Goal: Task Accomplishment & Management: Complete application form

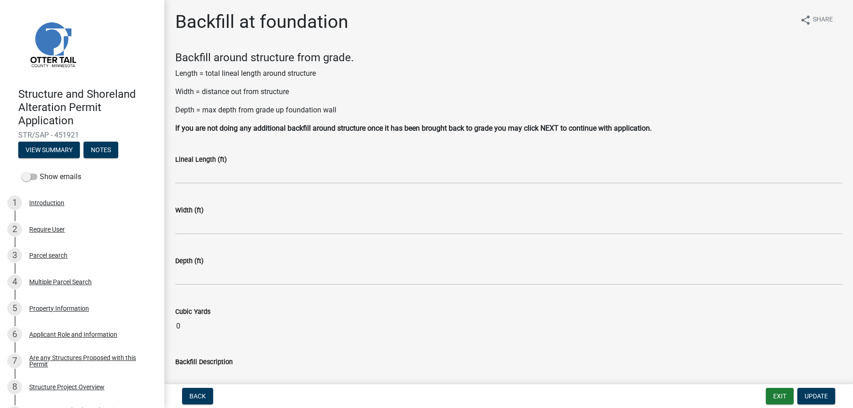
scroll to position [277, 0]
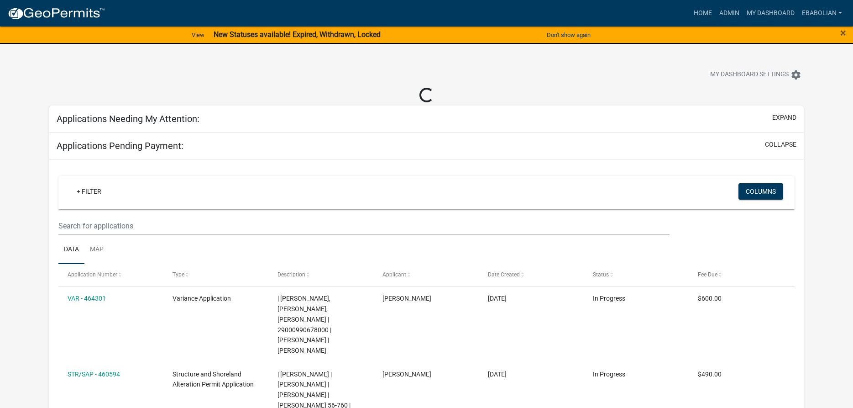
select select "3: 100"
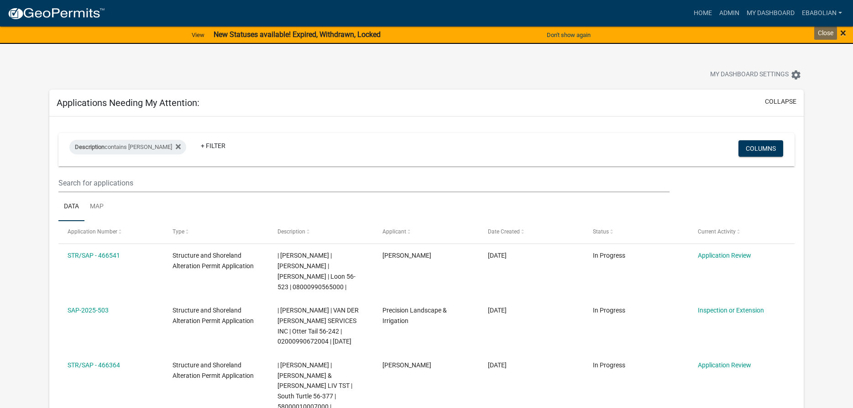
click at [842, 34] on span "×" at bounding box center [843, 32] width 6 height 13
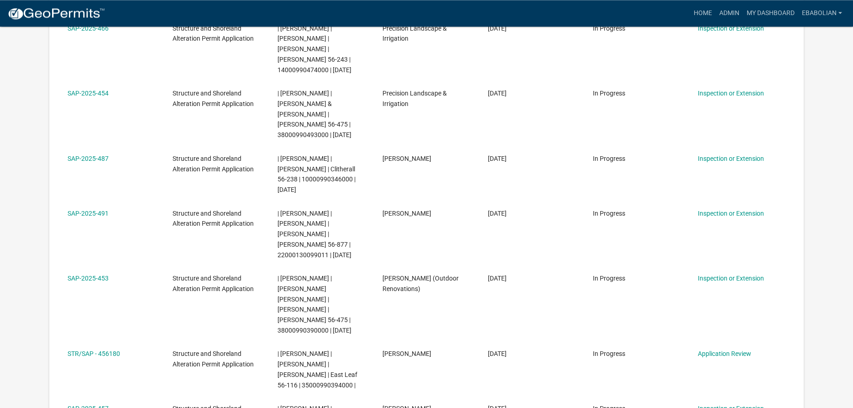
scroll to position [1071, 0]
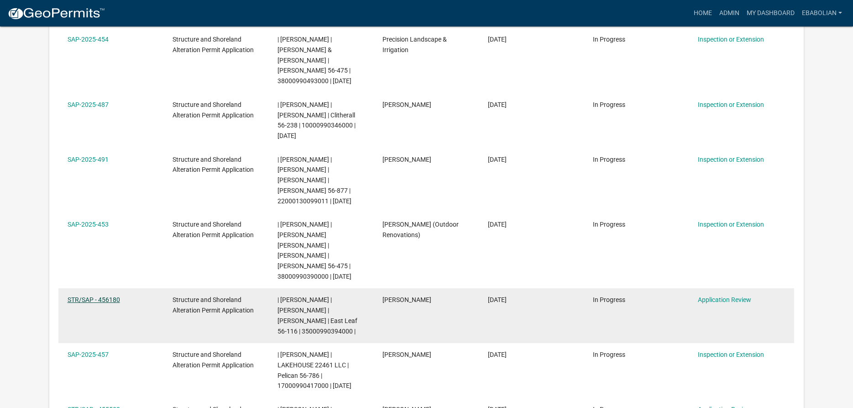
click at [105, 296] on link "STR/SAP - 456180" at bounding box center [94, 299] width 52 height 7
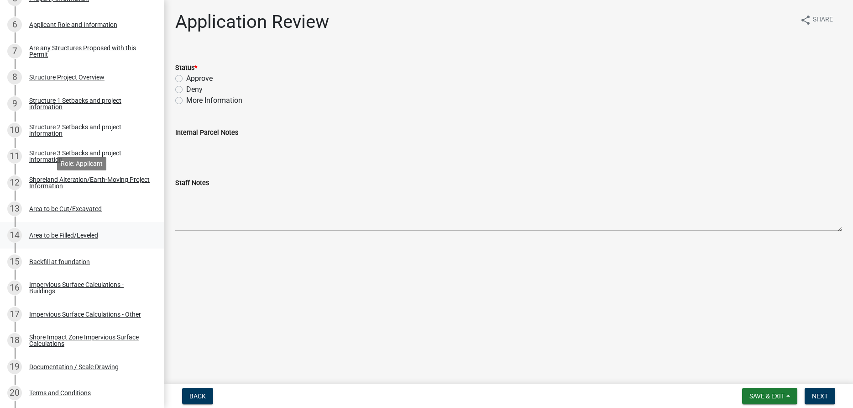
scroll to position [326, 0]
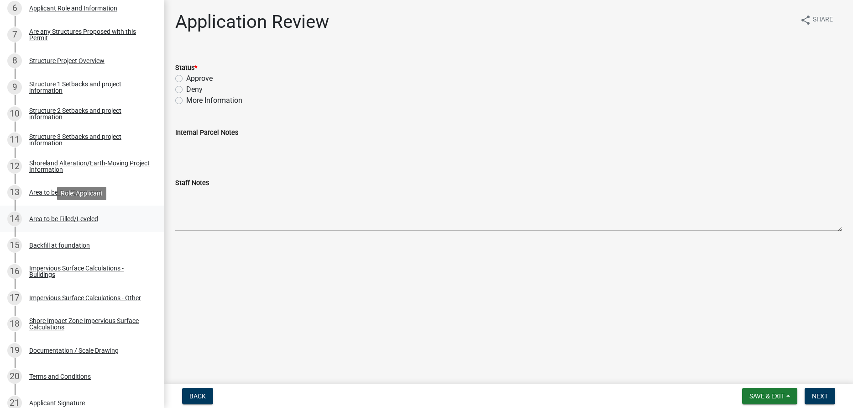
click at [68, 216] on div "Area to be Filled/Leveled" at bounding box center [63, 218] width 69 height 6
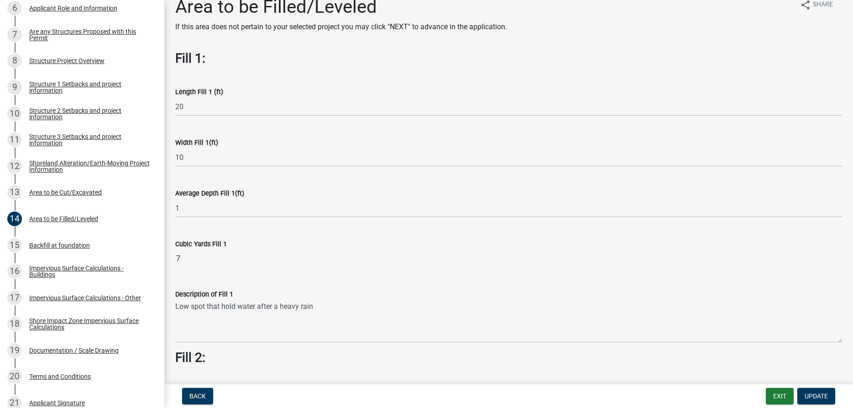
scroll to position [0, 0]
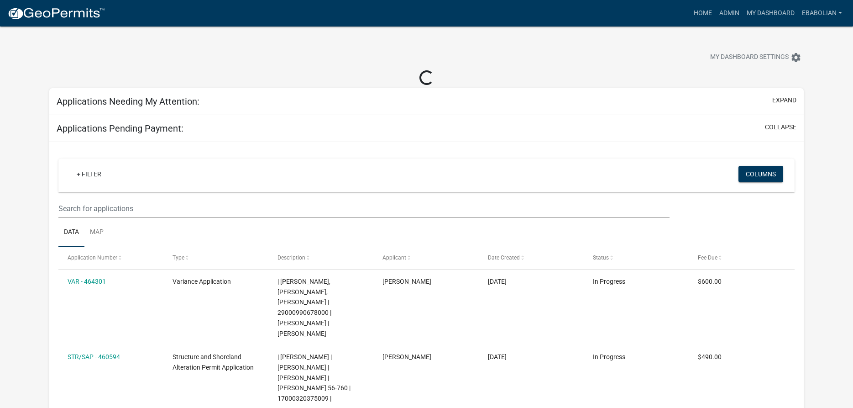
select select "3: 100"
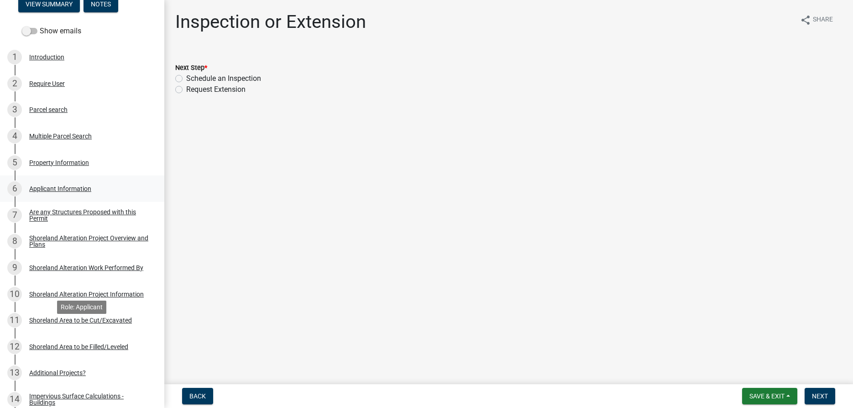
scroll to position [186, 0]
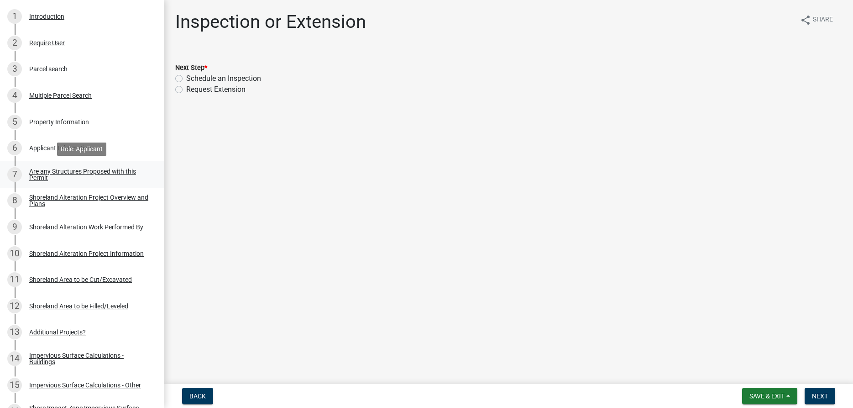
click at [44, 176] on div "Are any Structures Proposed with this Permit" at bounding box center [89, 174] width 120 height 13
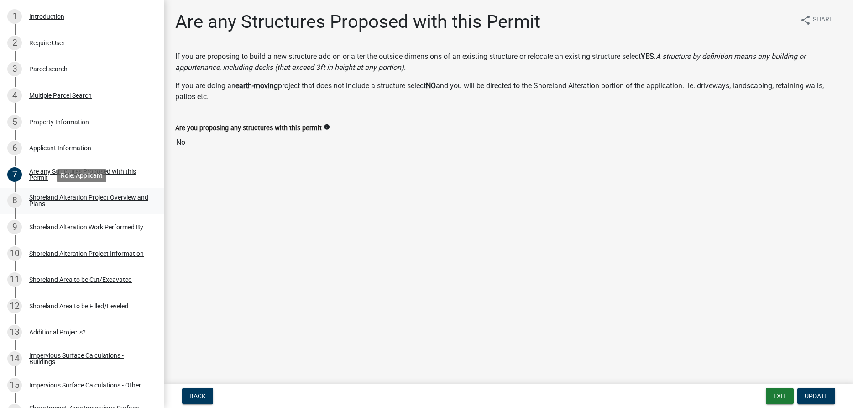
click at [36, 202] on div "Shoreland Alteration Project Overview and Plans" at bounding box center [89, 200] width 120 height 13
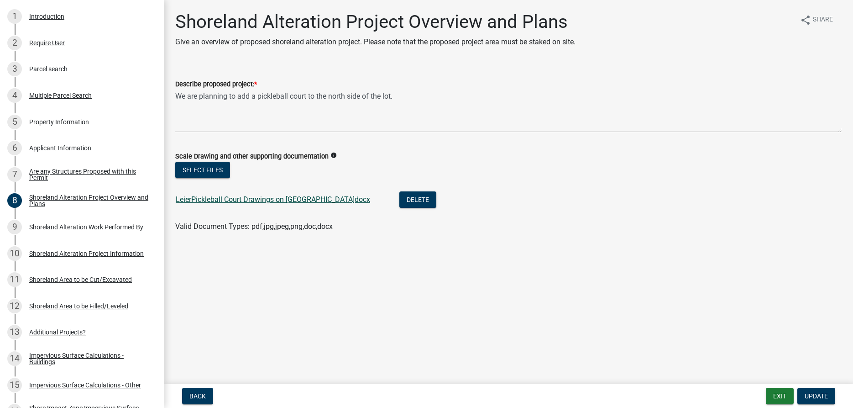
click at [227, 200] on link "LeierPickleball Court Drawings on Lake Lot.docx" at bounding box center [273, 199] width 194 height 9
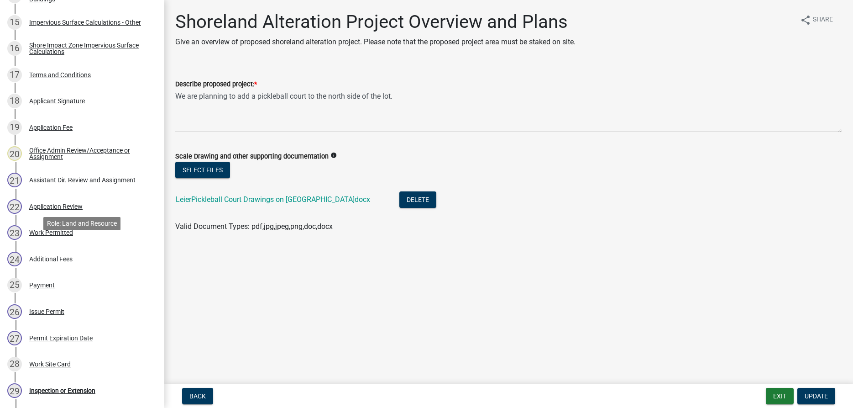
scroll to position [559, 0]
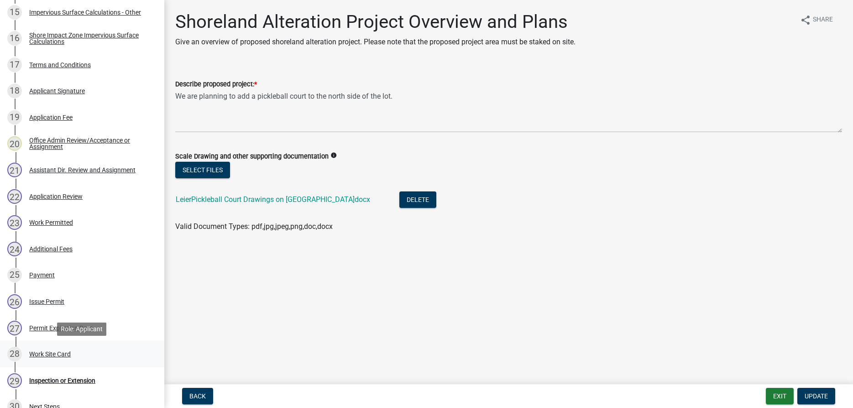
click at [50, 356] on div "Work Site Card" at bounding box center [50, 353] width 42 height 6
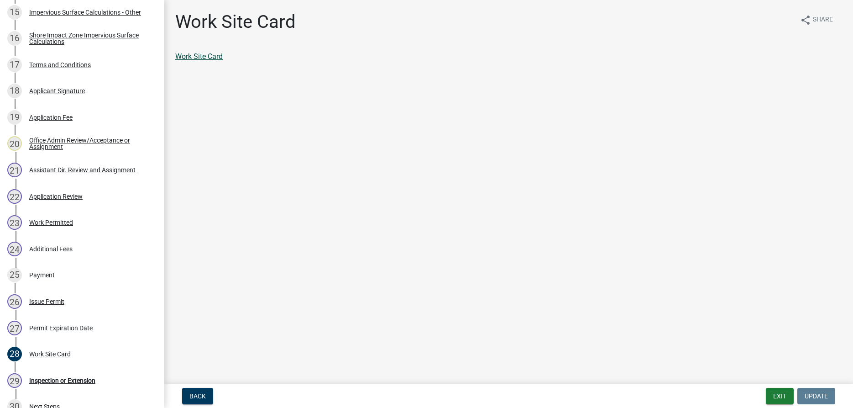
click at [213, 58] on link "Work Site Card" at bounding box center [198, 56] width 47 height 9
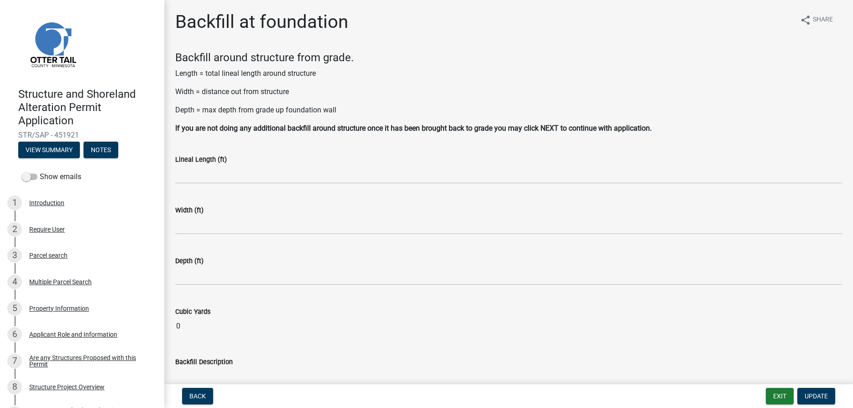
scroll to position [277, 0]
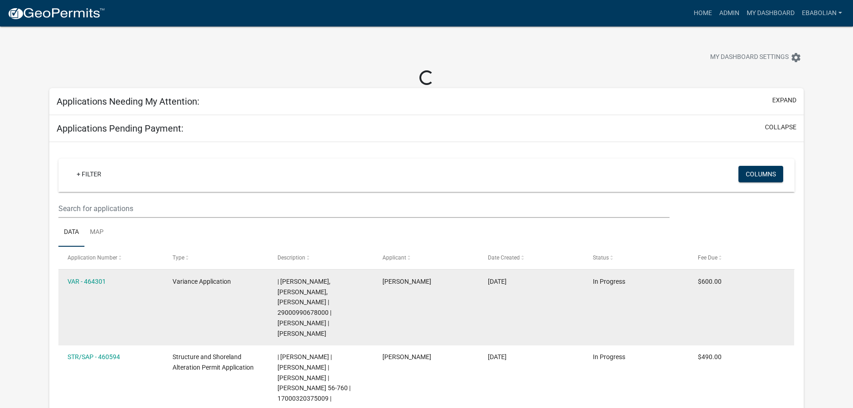
select select "3: 100"
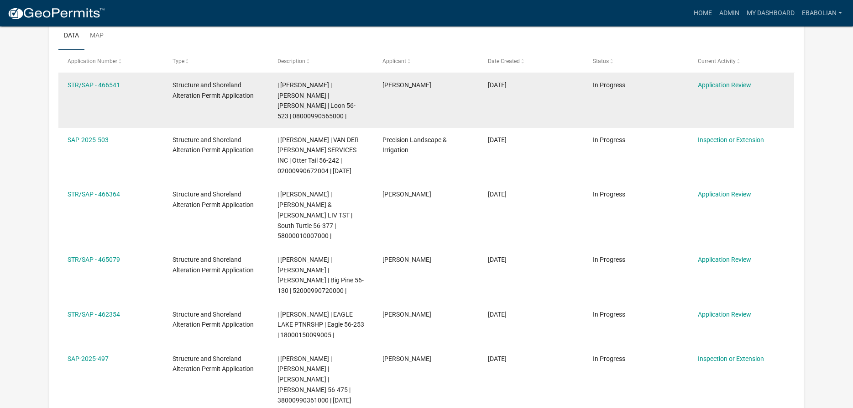
scroll to position [186, 0]
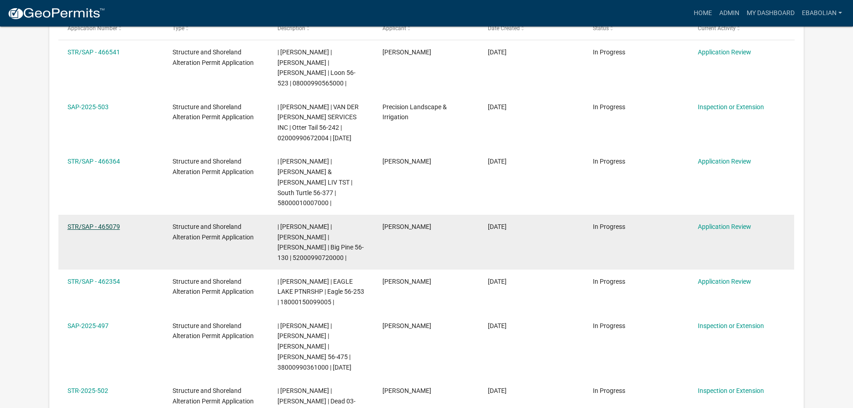
click at [91, 223] on link "STR/SAP - 465079" at bounding box center [94, 226] width 52 height 7
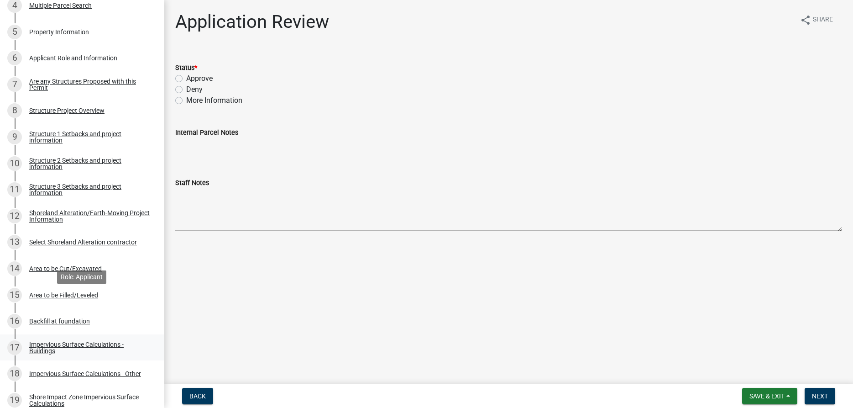
scroll to position [326, 0]
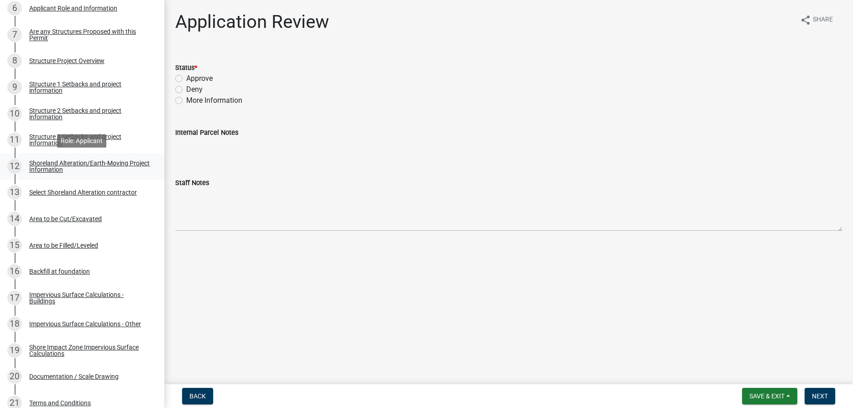
click at [44, 169] on div "Shoreland Alteration/Earth-Moving Project Information" at bounding box center [89, 166] width 120 height 13
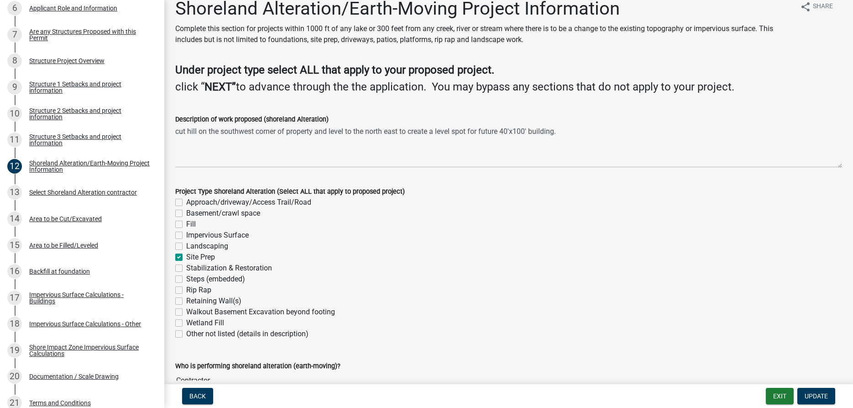
scroll to position [0, 0]
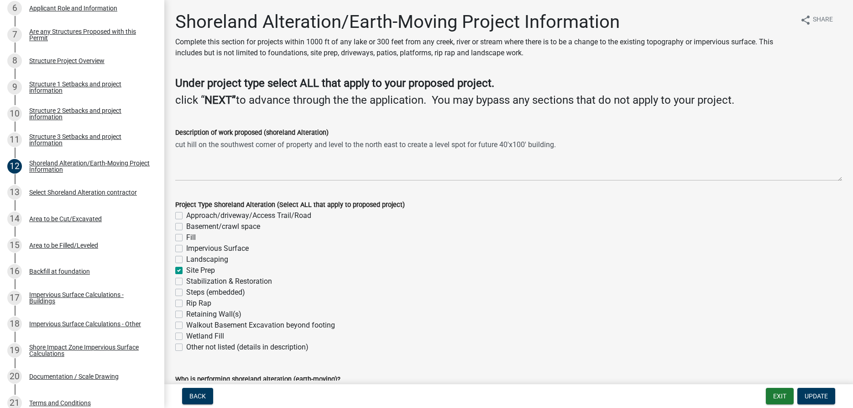
drag, startPoint x: 175, startPoint y: 145, endPoint x: 282, endPoint y: 144, distance: 107.2
click at [282, 144] on div "Description of work proposed (shoreland Alteration) cut hill on the southwest c…" at bounding box center [508, 147] width 680 height 67
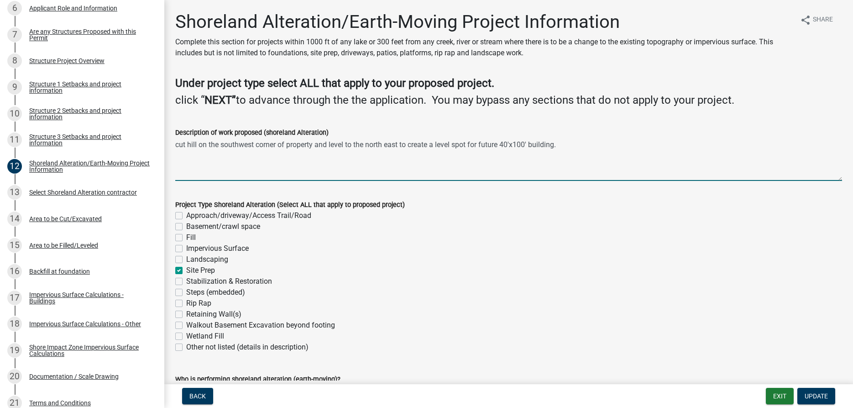
drag, startPoint x: 176, startPoint y: 143, endPoint x: 581, endPoint y: 140, distance: 405.7
click at [581, 140] on textarea "cut hill on the southwest corner of property and level to the north east to cre…" at bounding box center [508, 159] width 667 height 43
click at [72, 218] on div "Area to be Cut/Excavated" at bounding box center [65, 218] width 73 height 6
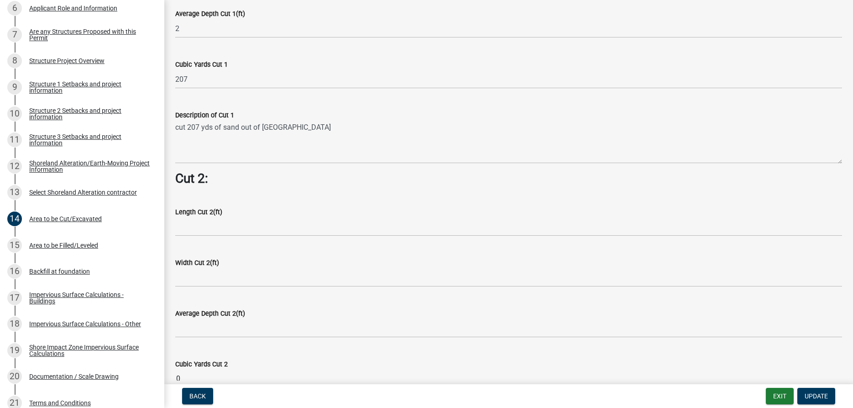
scroll to position [676, 0]
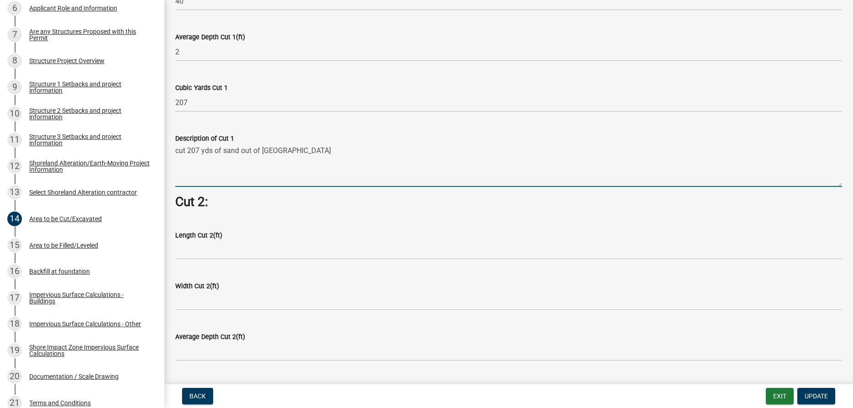
drag, startPoint x: 311, startPoint y: 150, endPoint x: 176, endPoint y: 155, distance: 134.7
click at [176, 155] on textarea "cut 207 yds of sand out of south west hill" at bounding box center [508, 165] width 667 height 43
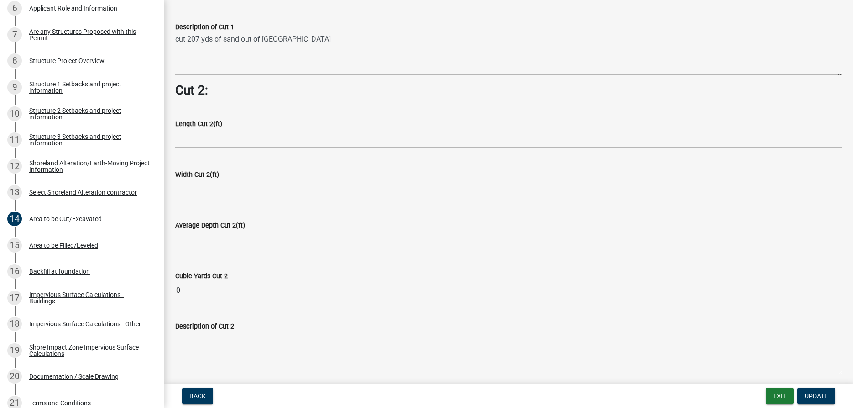
scroll to position [653, 0]
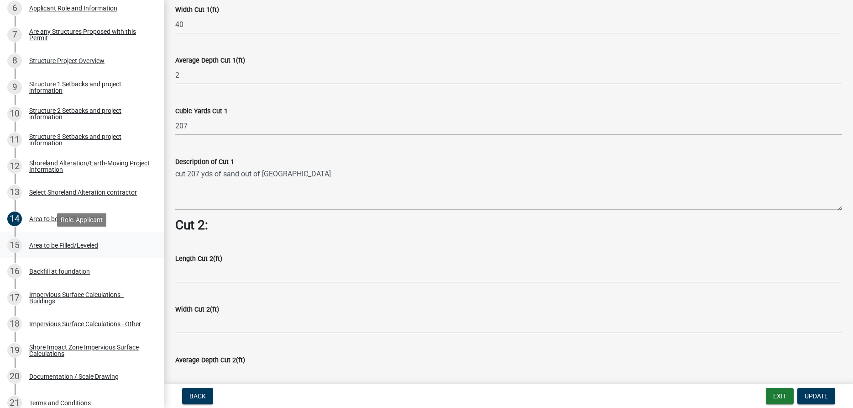
click at [69, 240] on div "15 Area to be Filled/Leveled" at bounding box center [78, 245] width 142 height 15
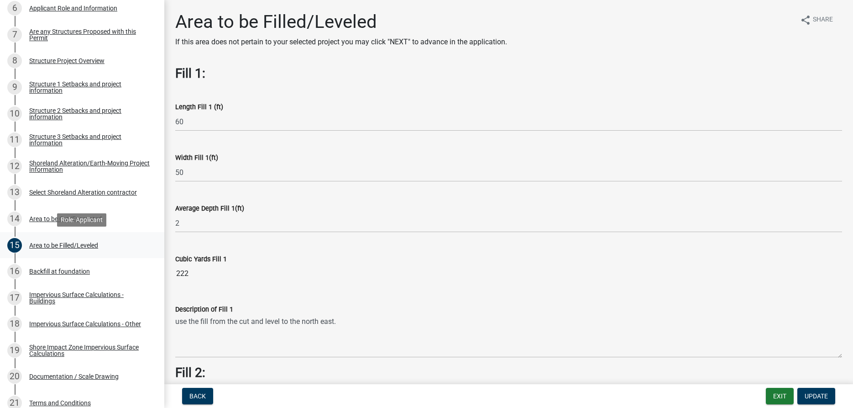
scroll to position [577, 0]
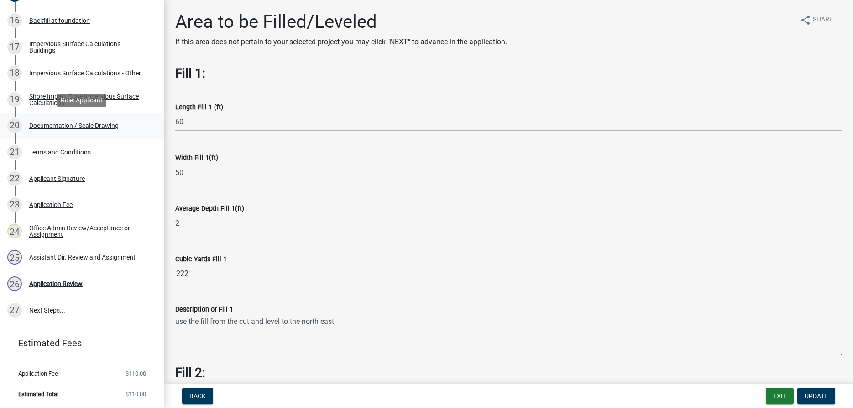
click at [90, 123] on div "Documentation / Scale Drawing" at bounding box center [73, 125] width 89 height 6
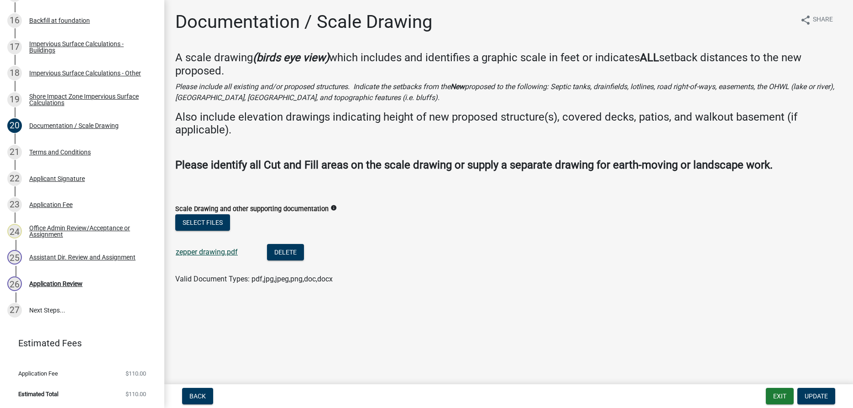
click at [200, 251] on link "zepper drawing.pdf" at bounding box center [207, 251] width 62 height 9
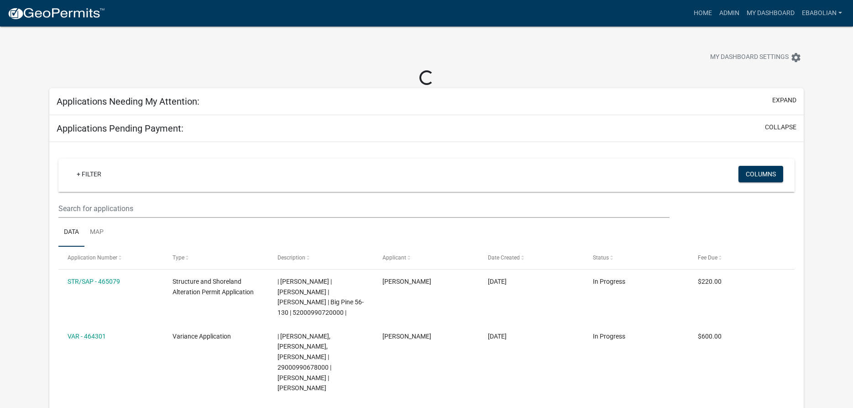
select select "3: 100"
